Goal: Information Seeking & Learning: Learn about a topic

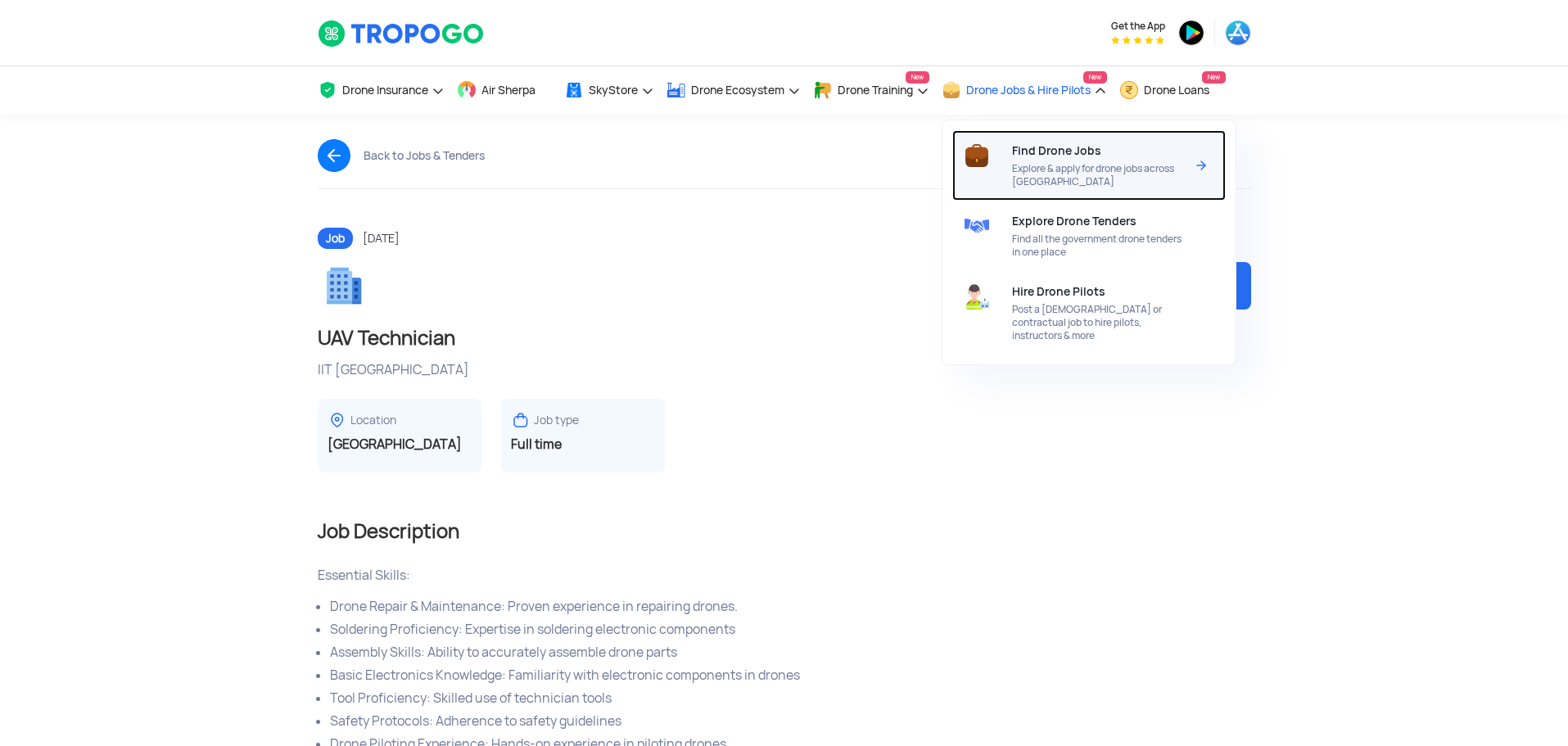
click at [1057, 156] on span "Find Drone Jobs" at bounding box center [1057, 151] width 89 height 13
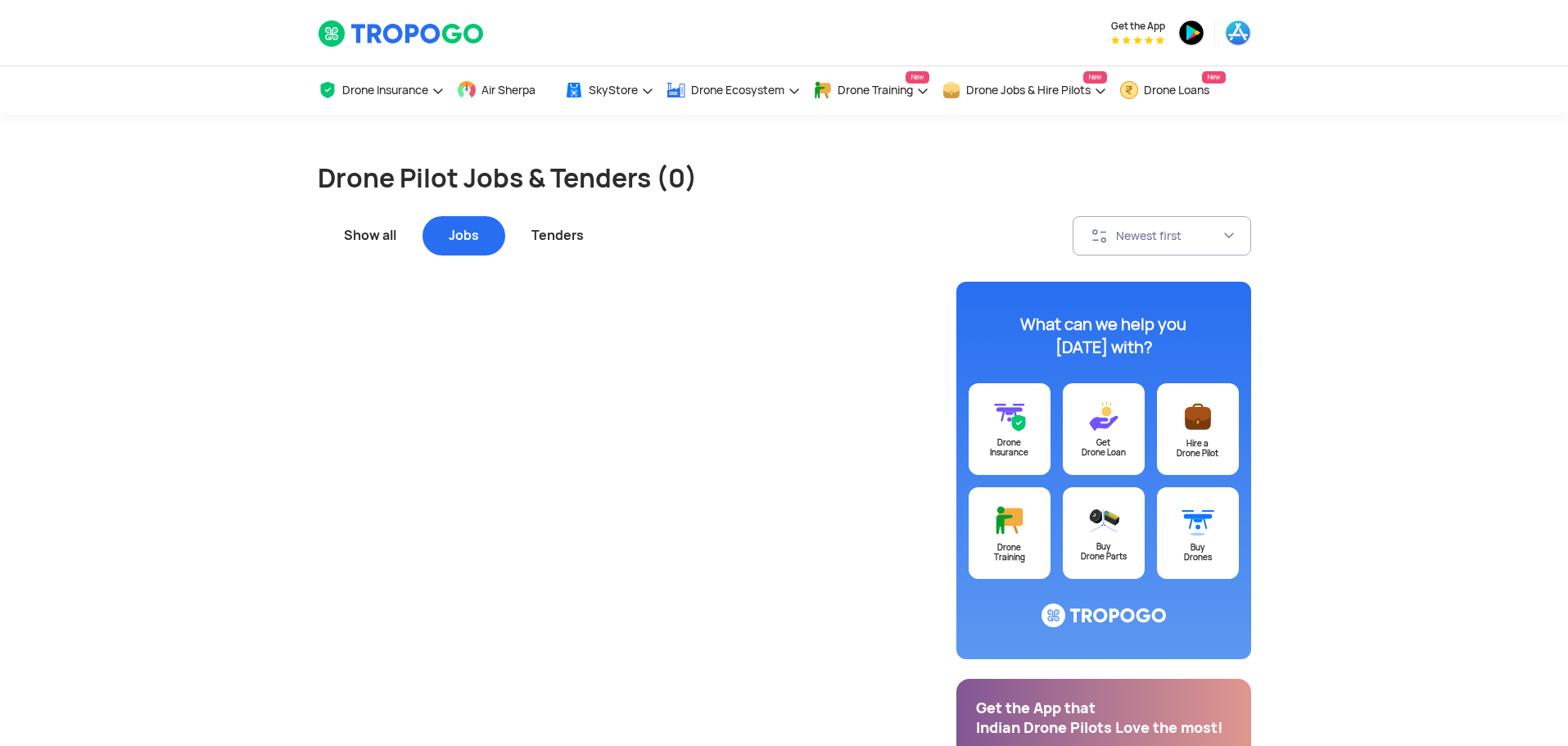
click at [357, 230] on div "Show all" at bounding box center [369, 235] width 105 height 39
click at [565, 229] on div "Tenders" at bounding box center [557, 235] width 105 height 39
